Goal: Transaction & Acquisition: Download file/media

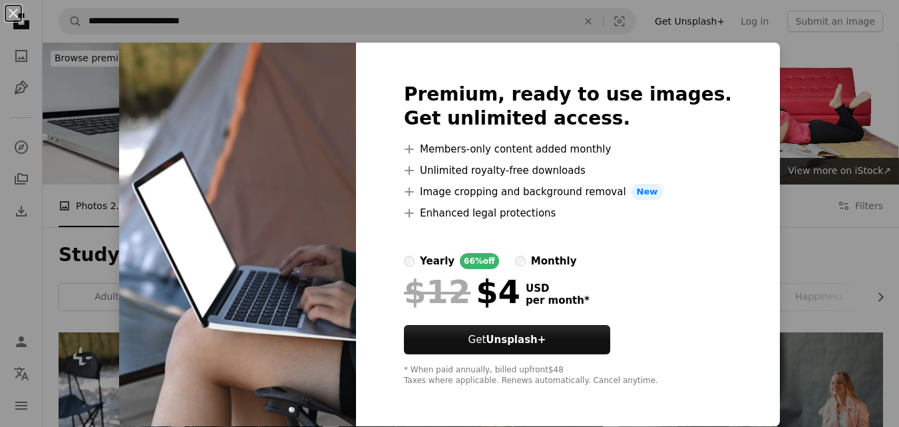
scroll to position [115, 0]
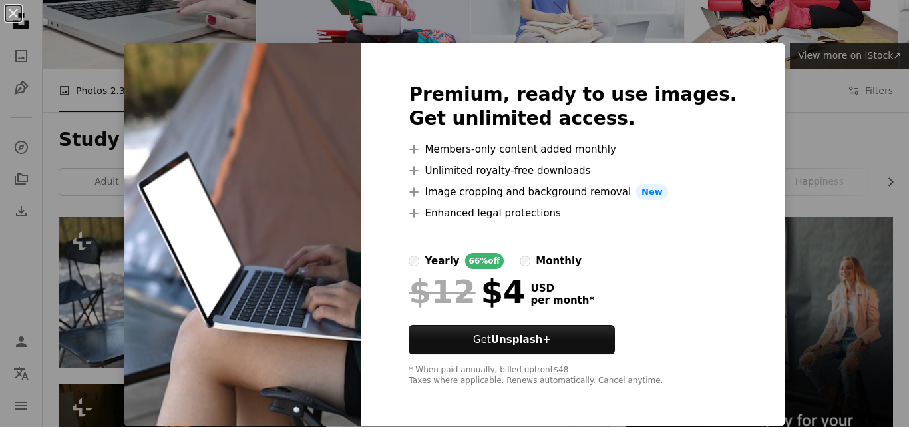
click at [232, 208] on img at bounding box center [242, 234] width 237 height 383
click at [72, 216] on div "An X shape Premium, ready to use images. Get unlimited access. A plus sign Memb…" at bounding box center [454, 213] width 909 height 427
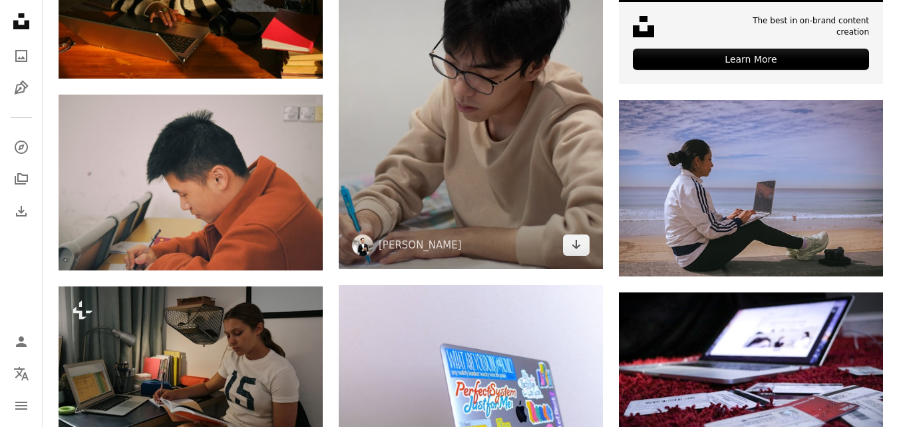
scroll to position [599, 0]
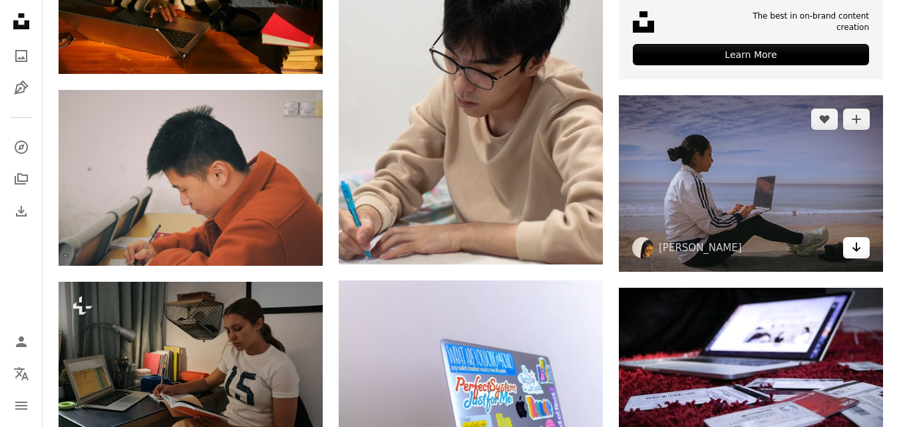
click at [851, 244] on icon "Arrow pointing down" at bounding box center [856, 247] width 11 height 16
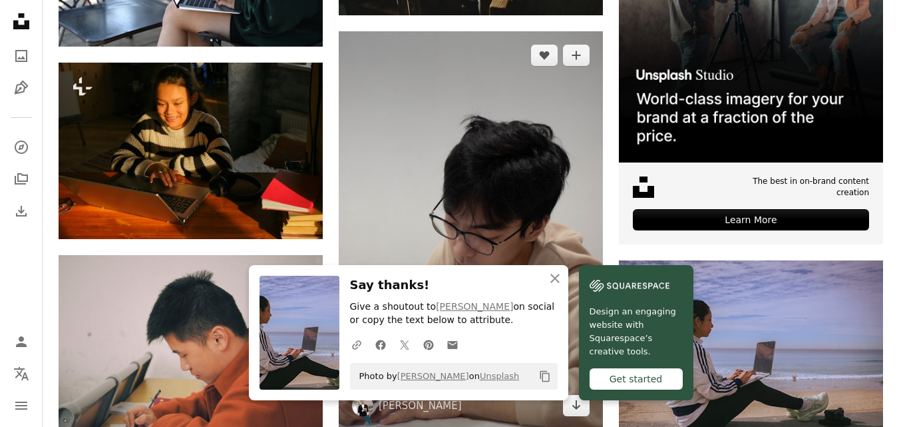
scroll to position [0, 0]
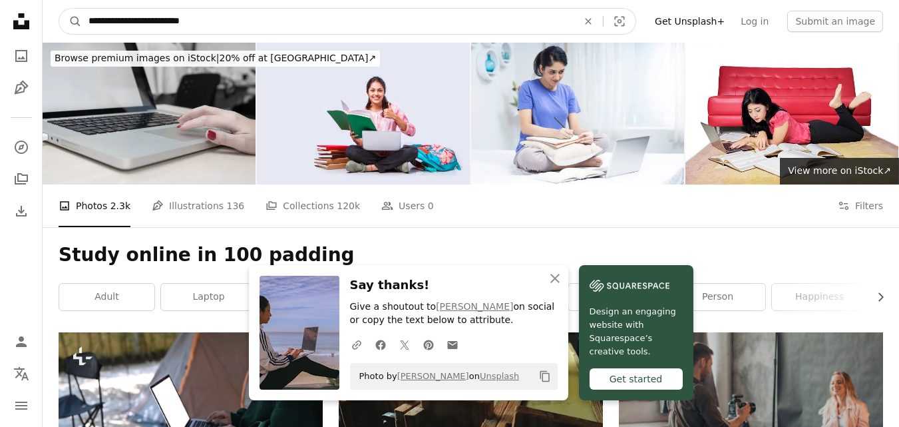
click at [206, 15] on input "**********" at bounding box center [328, 21] width 492 height 25
type input "*"
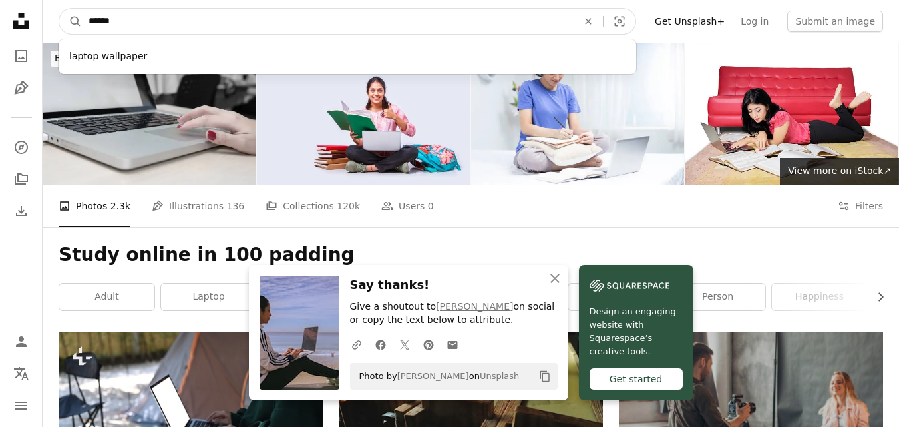
type input "******"
click at [59, 9] on button "A magnifying glass" at bounding box center [70, 21] width 23 height 25
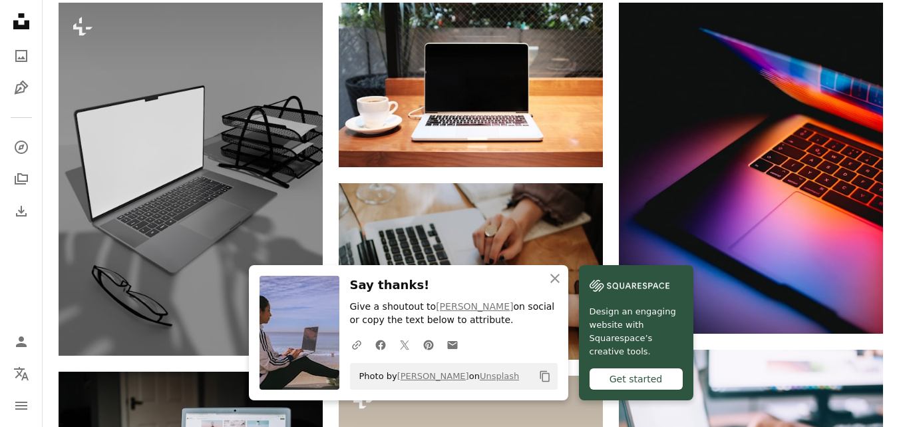
scroll to position [373, 0]
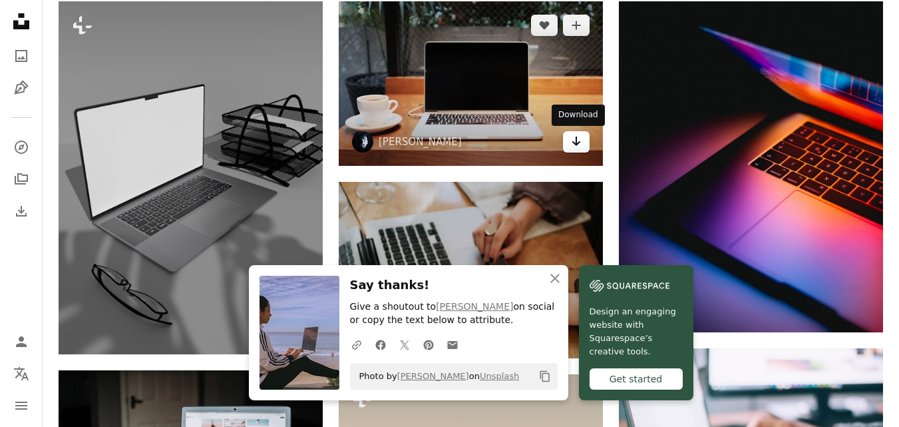
click at [586, 149] on link "Arrow pointing down" at bounding box center [576, 141] width 27 height 21
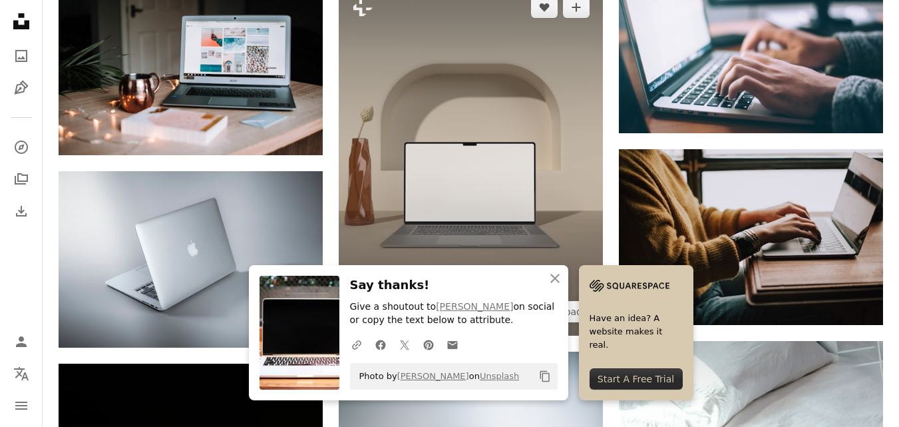
scroll to position [967, 0]
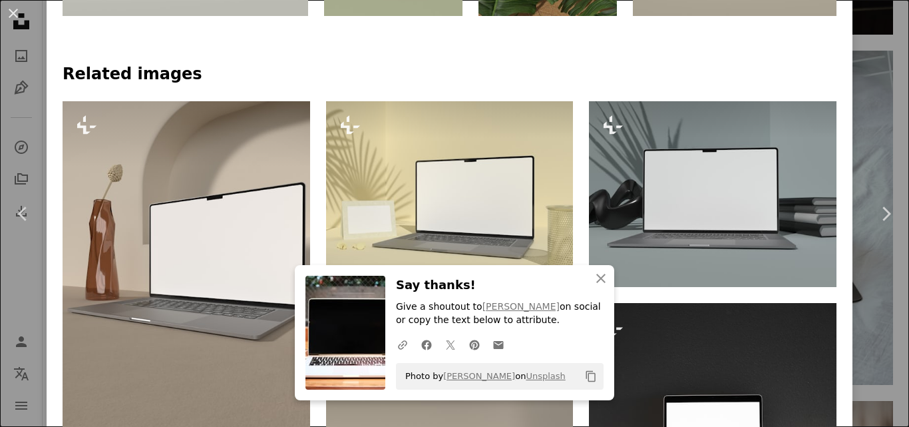
scroll to position [874, 0]
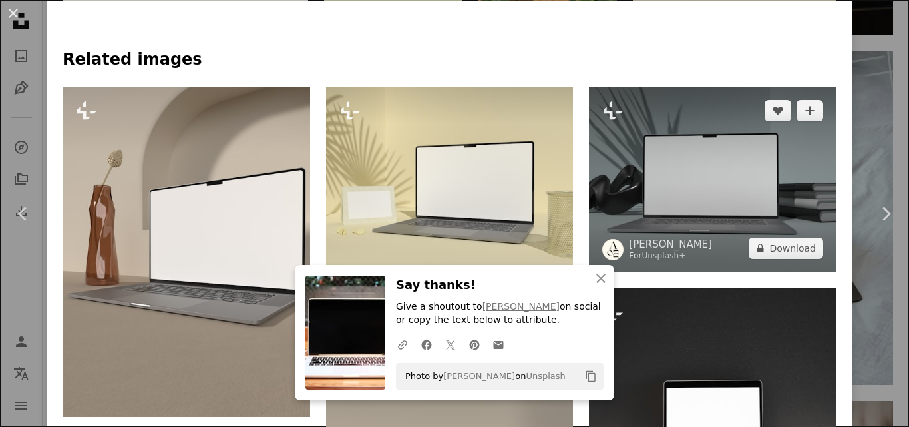
click at [741, 189] on img at bounding box center [713, 180] width 248 height 186
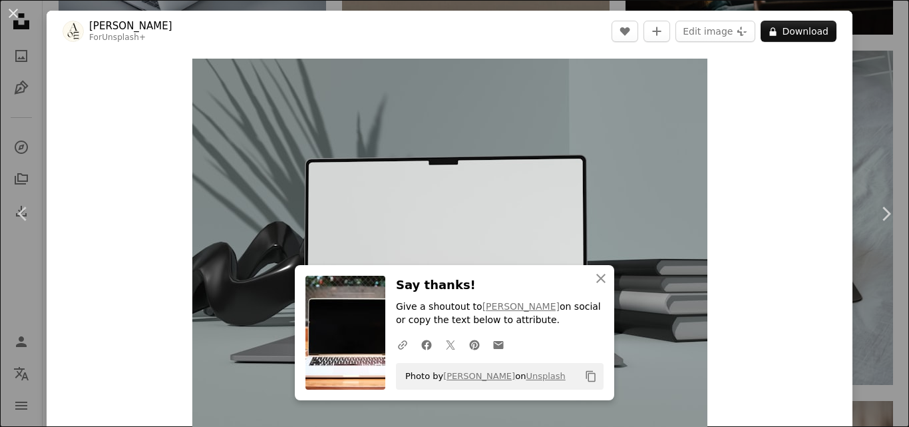
click at [851, 42] on div "An X shape Chevron left Chevron right An X shape Close Say thanks! Give a shout…" at bounding box center [454, 213] width 909 height 427
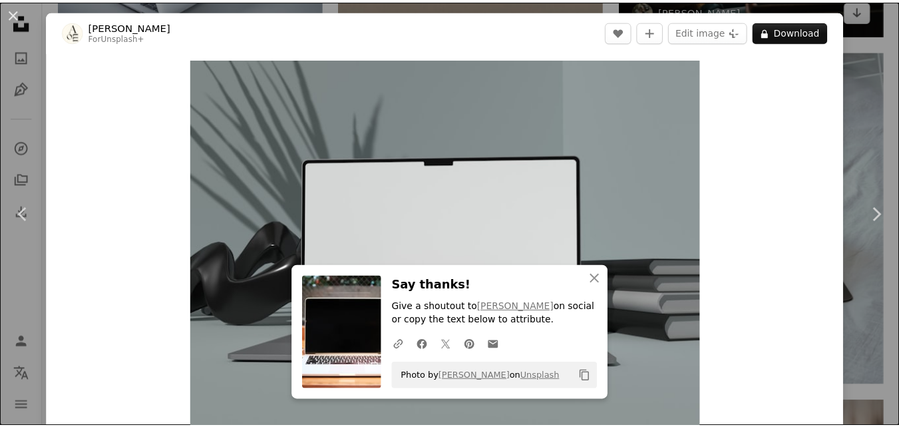
scroll to position [967, 0]
